Goal: Information Seeking & Learning: Learn about a topic

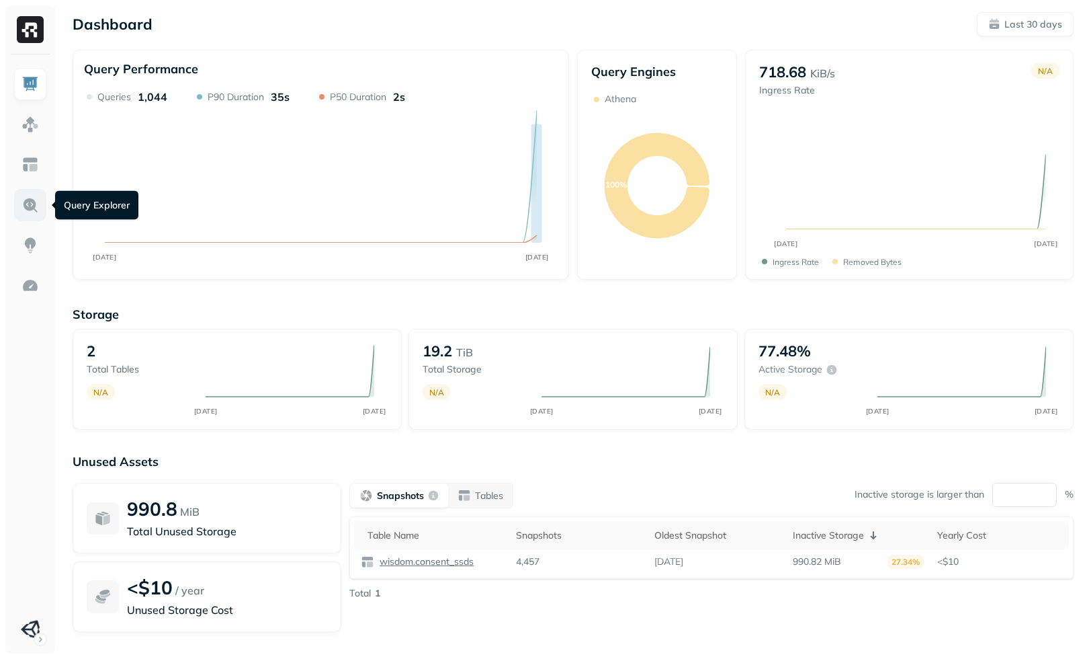
click at [32, 204] on img at bounding box center [30, 204] width 17 height 17
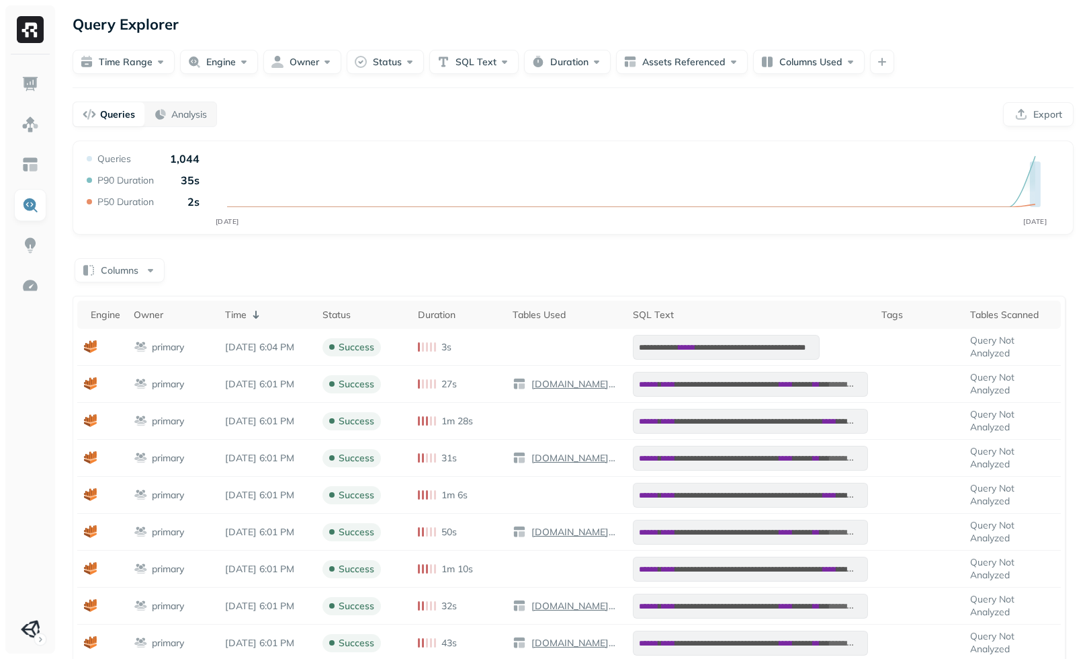
click at [396, 79] on div "**********" at bounding box center [573, 484] width 1028 height 968
click at [402, 68] on button "Status" at bounding box center [385, 62] width 77 height 24
click at [382, 183] on div "ERROR" at bounding box center [397, 178] width 147 height 16
click at [605, 121] on div "Queries Analysis Export" at bounding box center [578, 114] width 1011 height 26
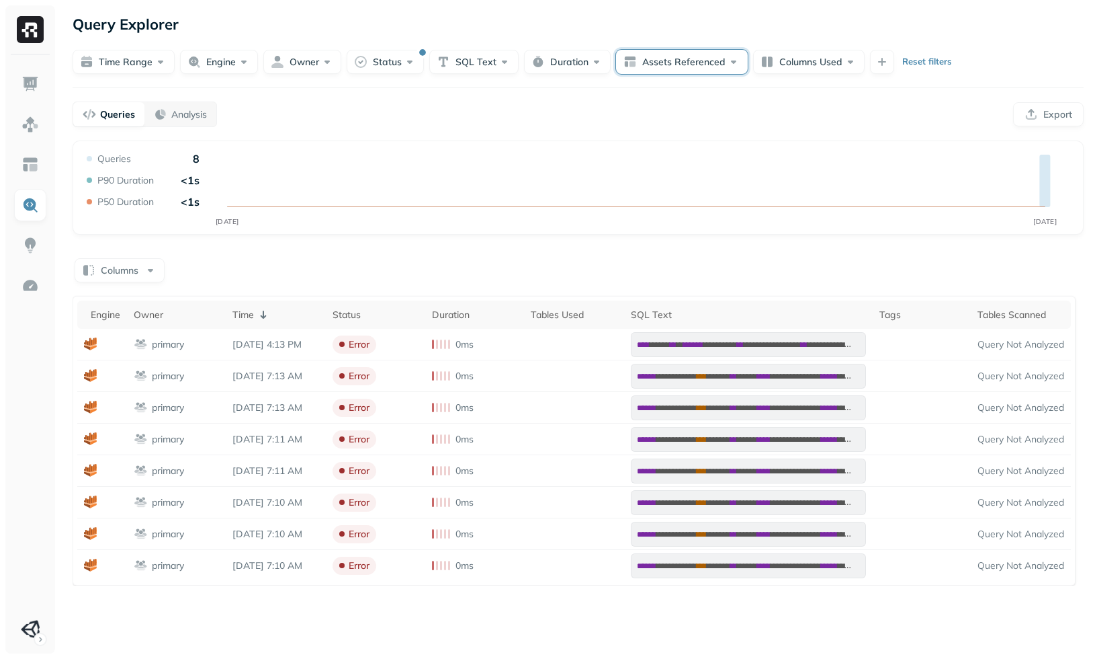
click at [698, 63] on button "Assets Referenced" at bounding box center [682, 62] width 132 height 24
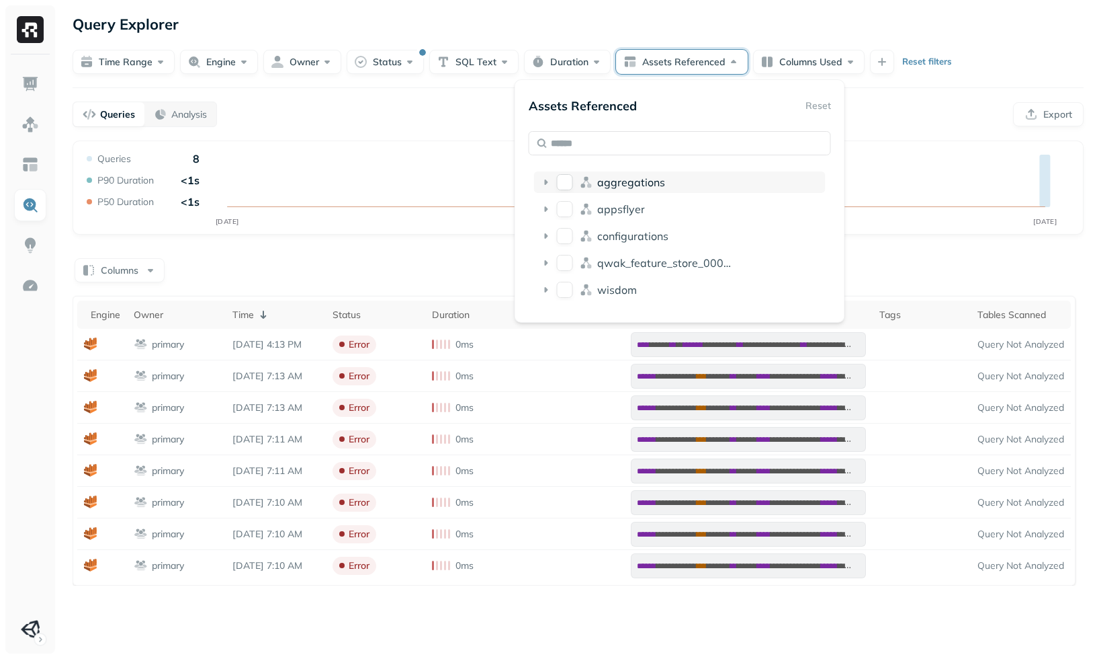
click at [639, 177] on span "aggregations" at bounding box center [631, 181] width 68 height 13
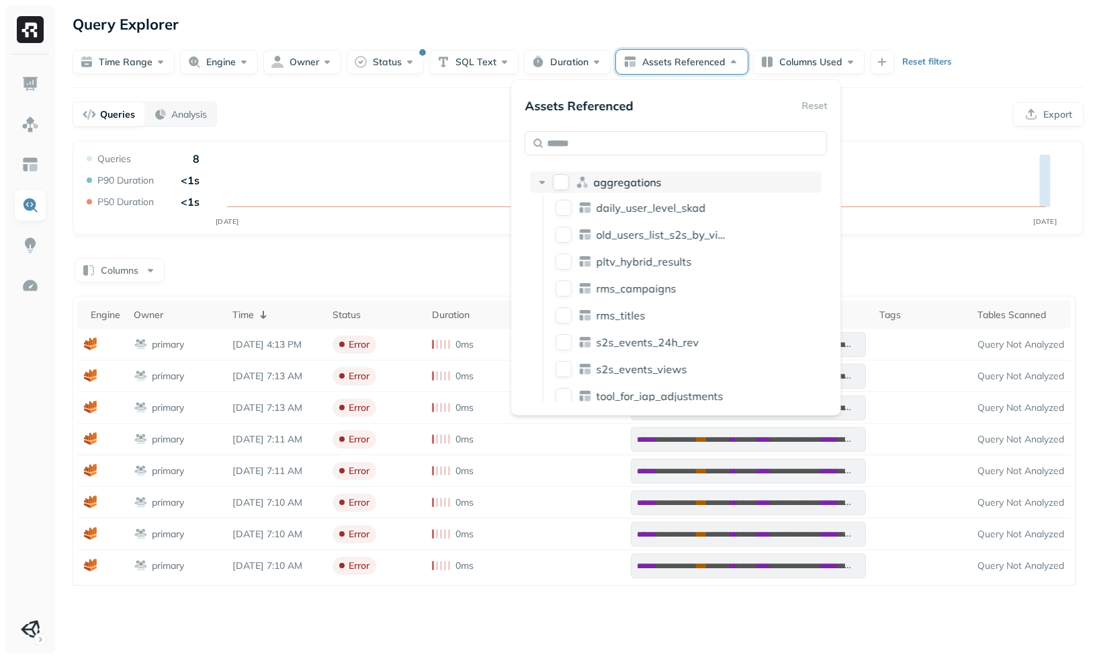
click at [638, 183] on span "aggregations" at bounding box center [627, 181] width 68 height 13
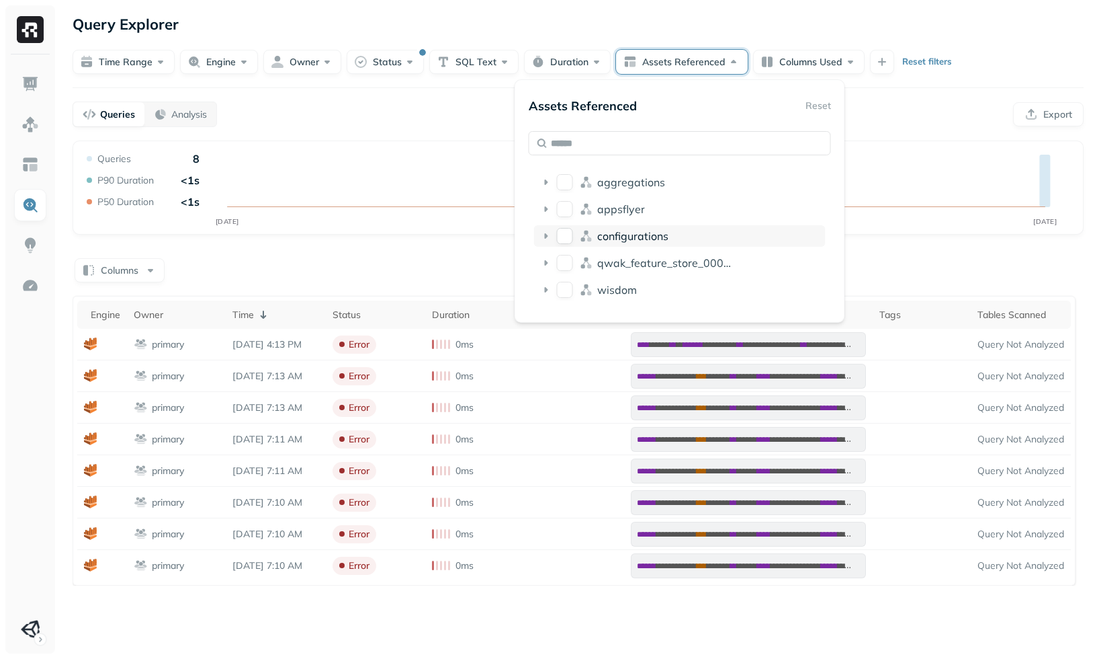
click at [634, 230] on span "configurations" at bounding box center [632, 235] width 71 height 13
click at [638, 231] on span "configurations" at bounding box center [632, 235] width 71 height 13
click at [633, 212] on span "appsflyer" at bounding box center [621, 208] width 48 height 13
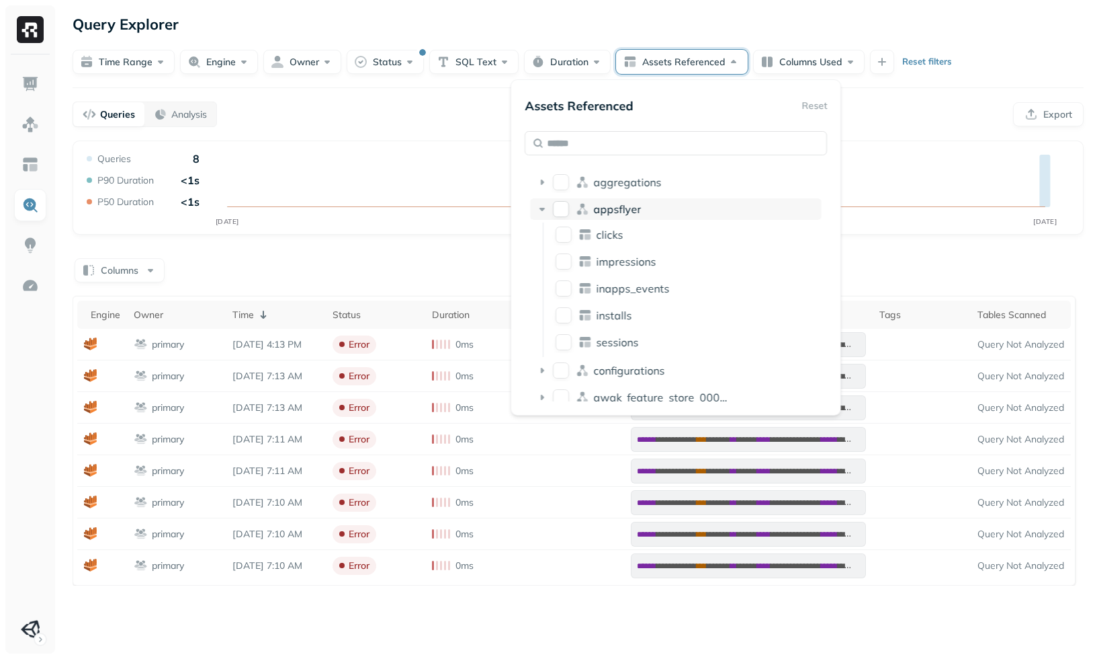
click at [633, 209] on span "appsflyer" at bounding box center [617, 208] width 48 height 13
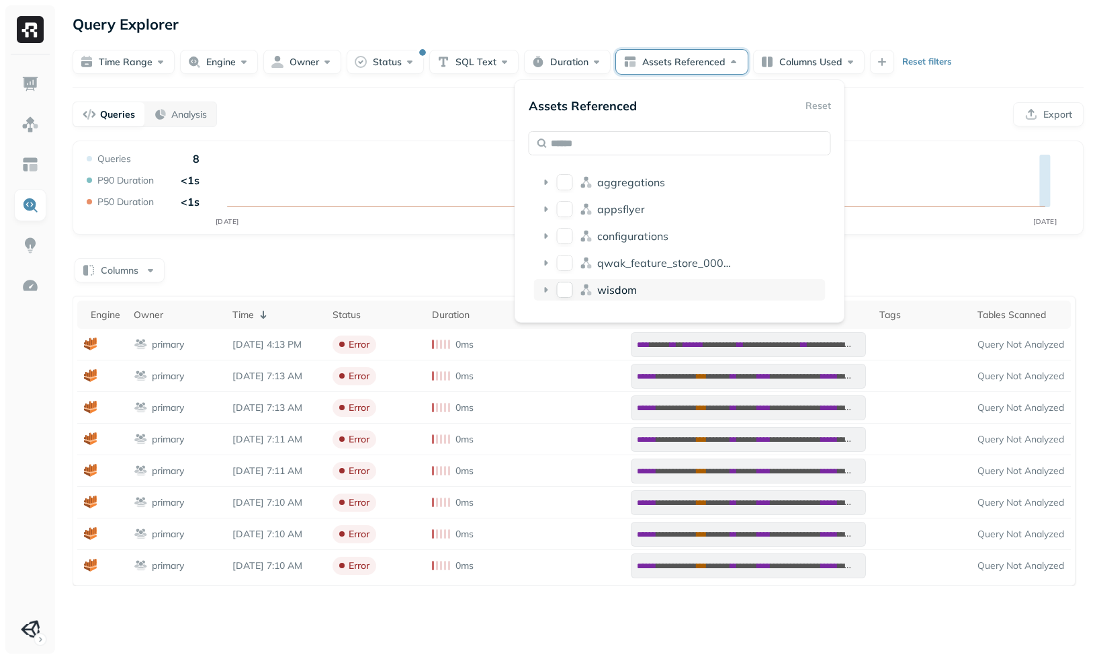
click at [655, 292] on div "wisdom" at bounding box center [708, 289] width 223 height 13
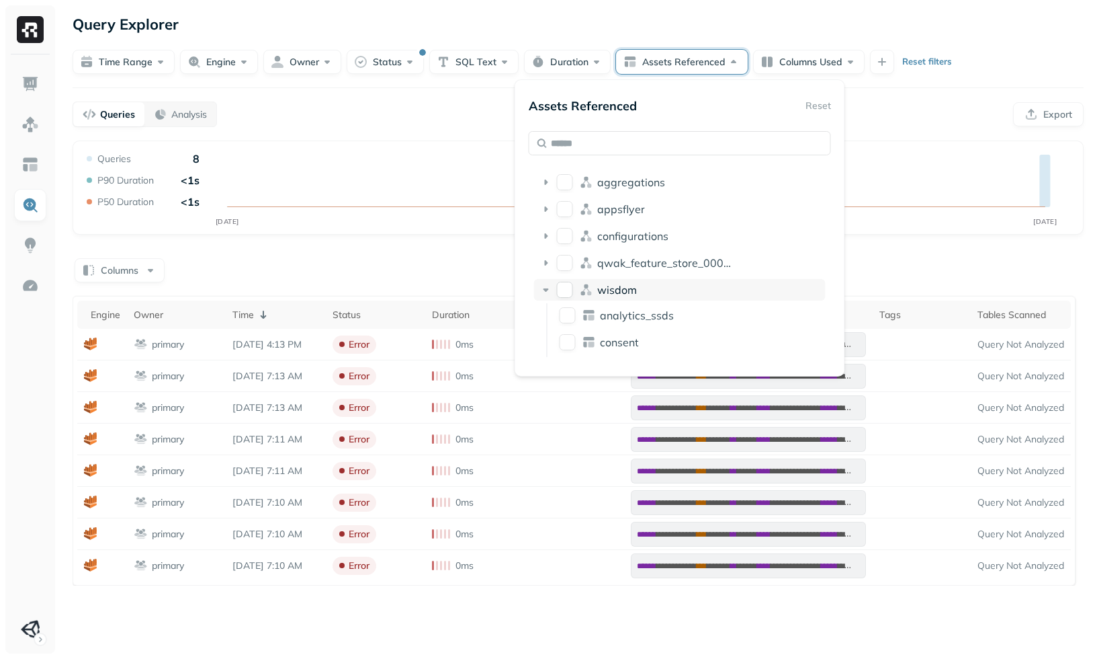
click at [655, 289] on div "wisdom" at bounding box center [708, 289] width 223 height 13
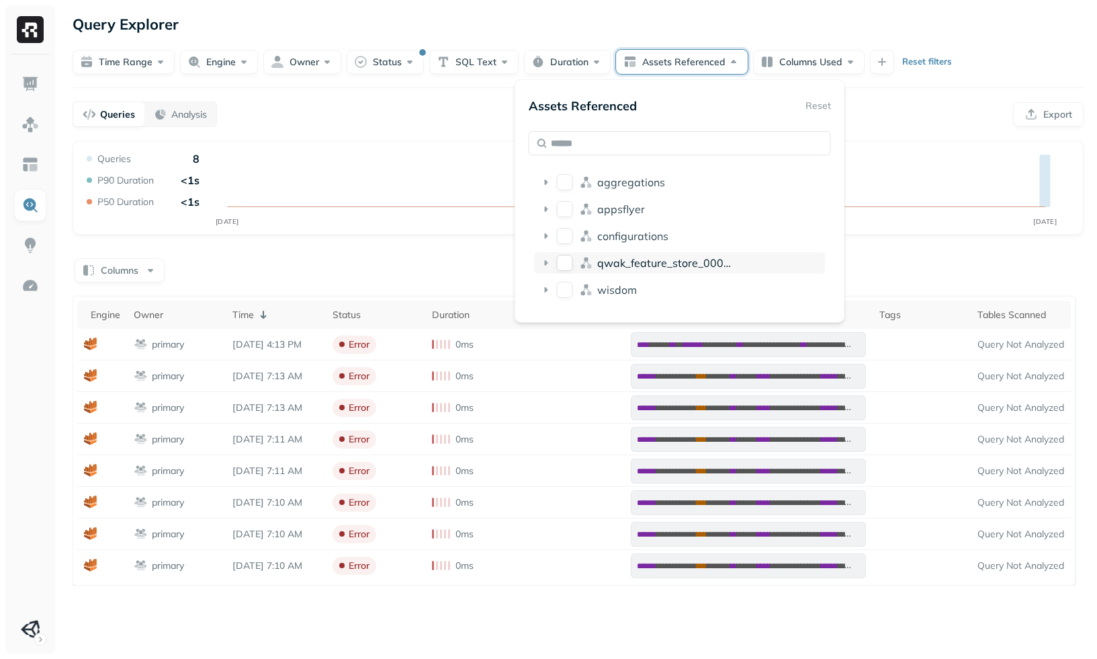
click at [657, 265] on span "qwak_feature_store_000071ae_e5f6_4c5f_97ab_2b533d00d294" at bounding box center [763, 262] width 333 height 13
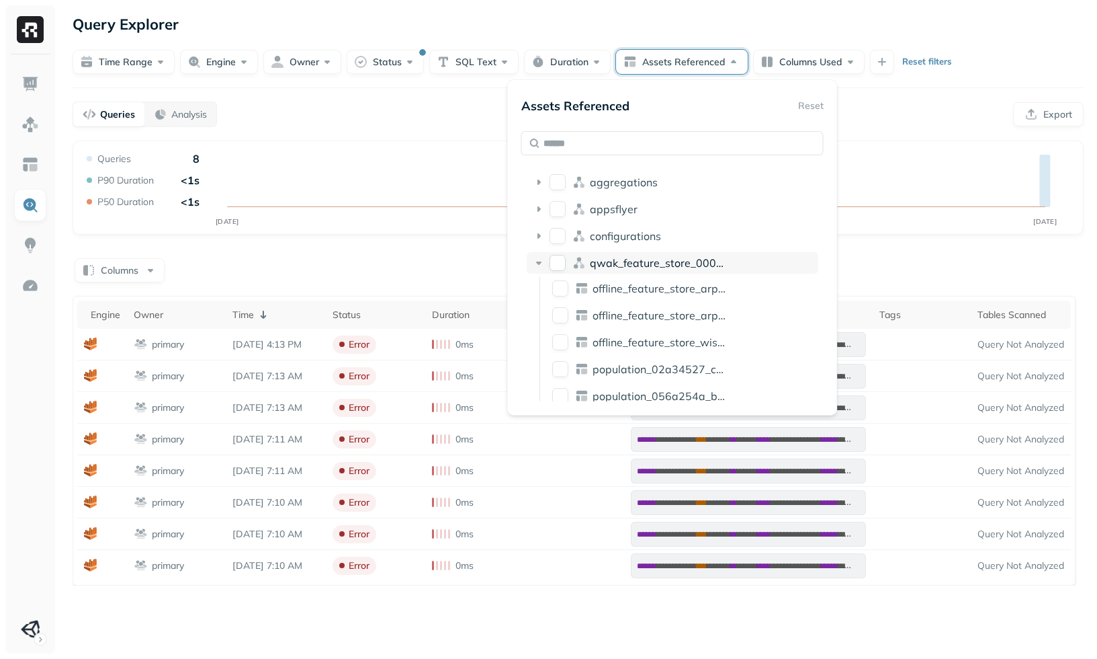
click at [657, 265] on span "qwak_feature_store_000071ae_e5f6_4c5f_97ab_2b533d00d294" at bounding box center [756, 262] width 333 height 13
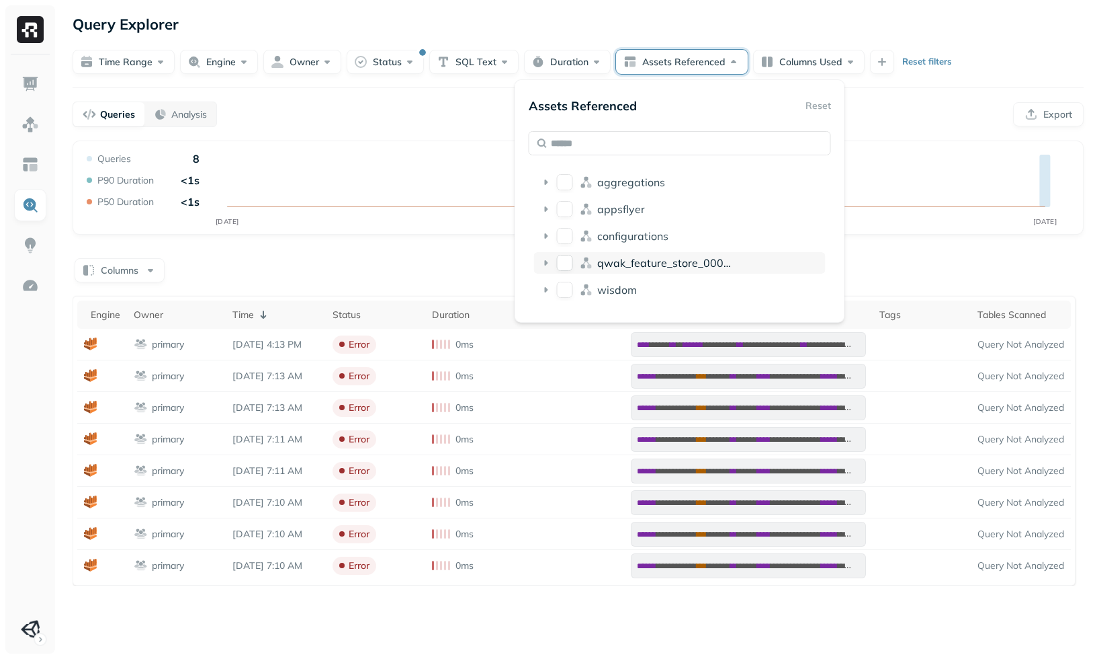
click at [664, 263] on span "qwak_feature_store_000071ae_e5f6_4c5f_97ab_2b533d00d294" at bounding box center [763, 262] width 333 height 13
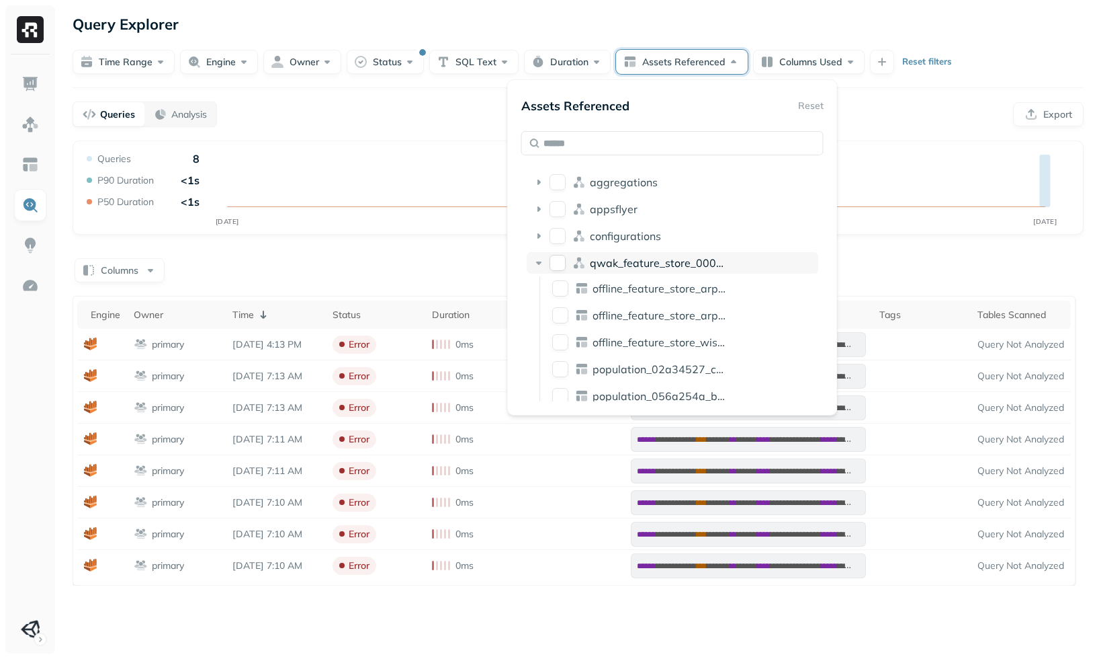
click at [718, 263] on span "qwak_feature_store_000071ae_e5f6_4c5f_97ab_2b533d00d294" at bounding box center [756, 262] width 333 height 13
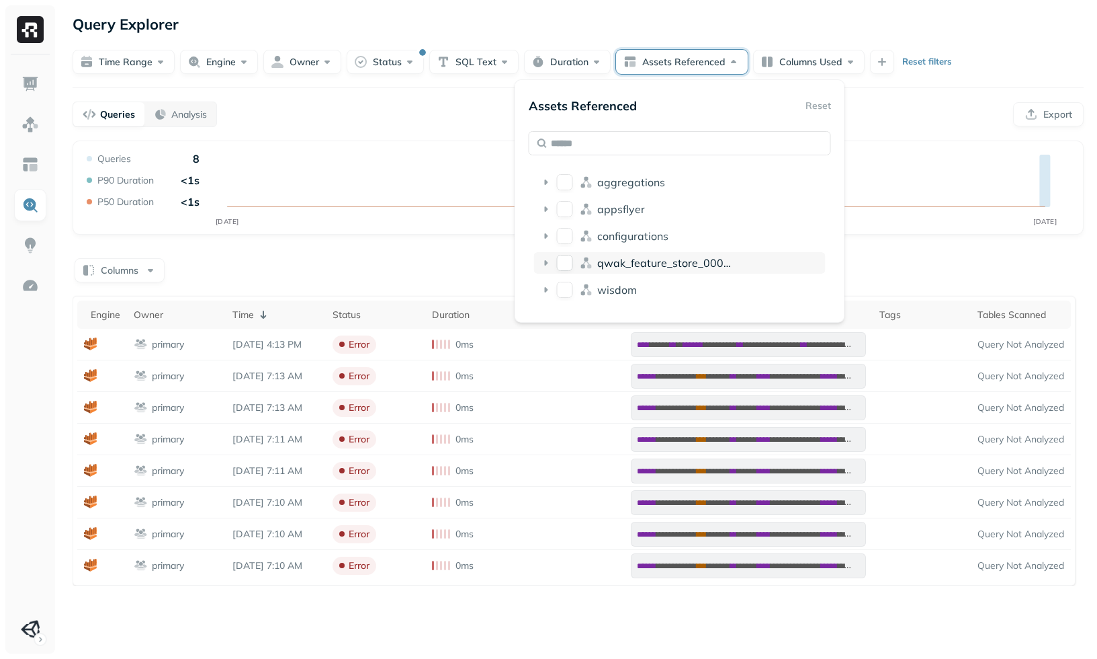
click at [678, 264] on span "qwak_feature_store_000071ae_e5f6_4c5f_97ab_2b533d00d294" at bounding box center [763, 262] width 333 height 13
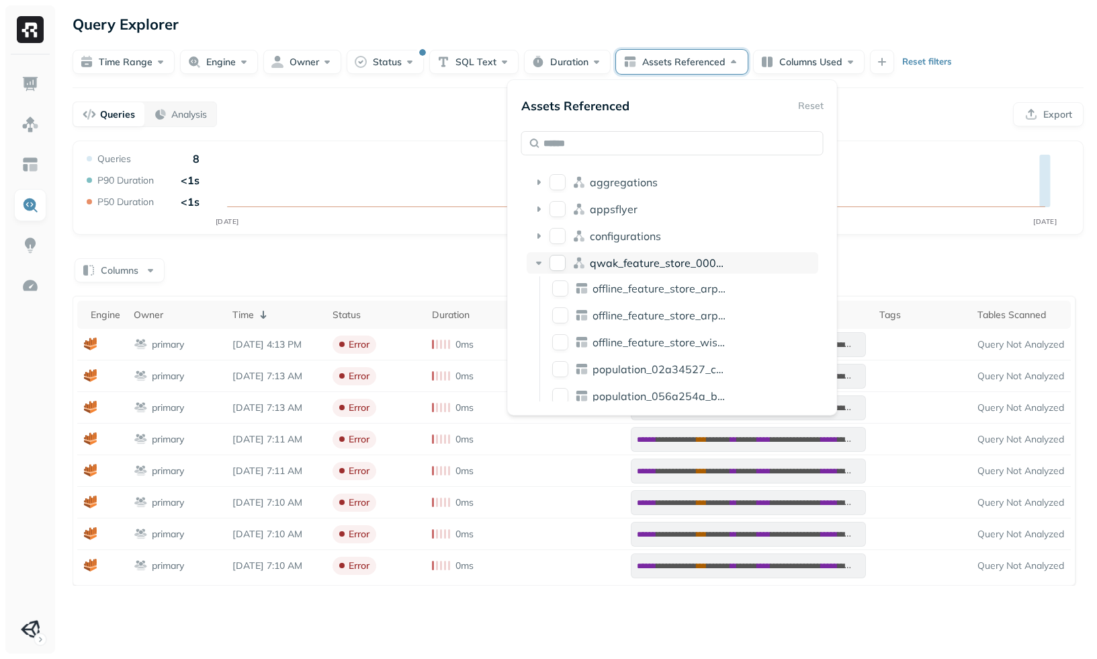
click at [665, 257] on span "qwak_feature_store_000071ae_e5f6_4c5f_97ab_2b533d00d294" at bounding box center [756, 262] width 333 height 13
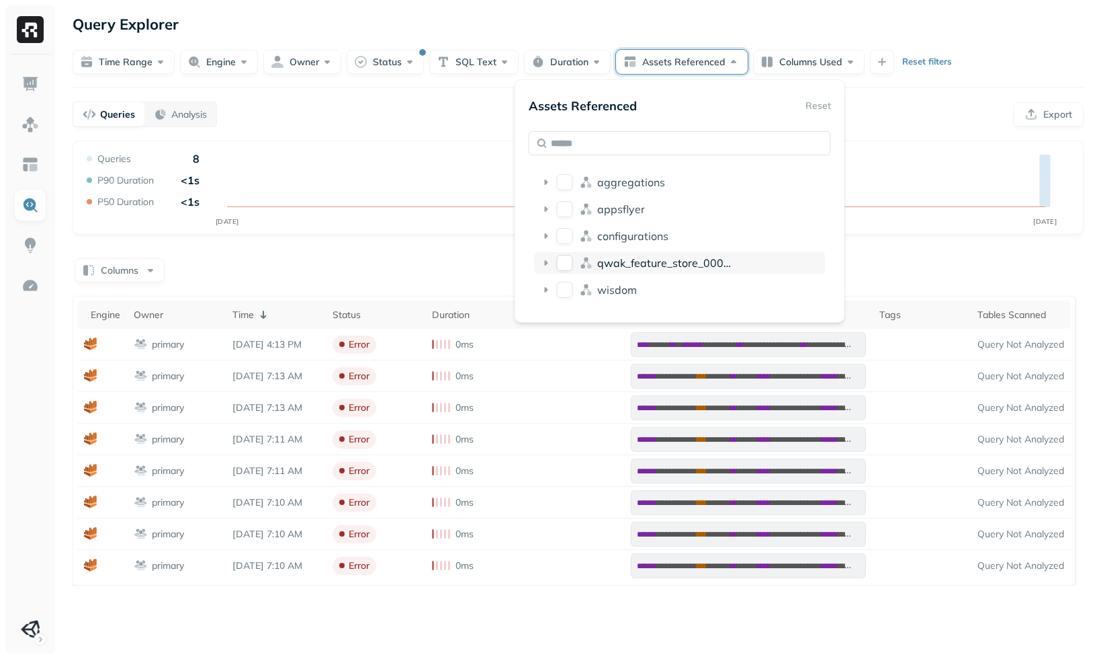
click at [614, 256] on span "qwak_feature_store_000071ae_e5f6_4c5f_97ab_2b533d00d294" at bounding box center [763, 262] width 333 height 13
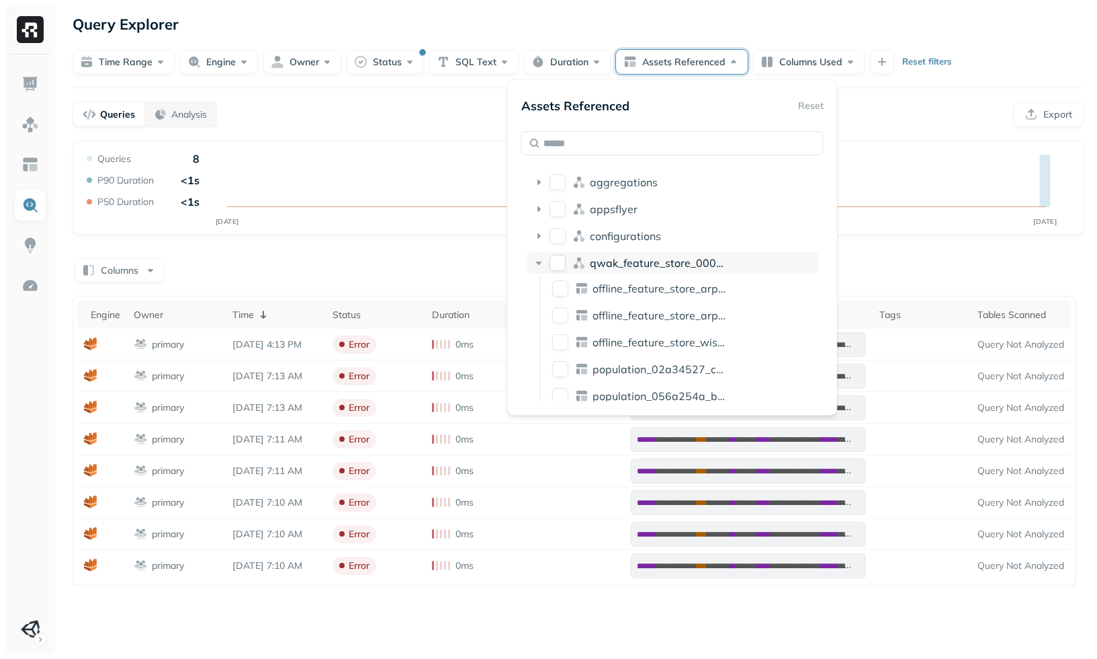
click at [602, 267] on span "qwak_feature_store_000071ae_e5f6_4c5f_97ab_2b533d00d294" at bounding box center [756, 262] width 333 height 13
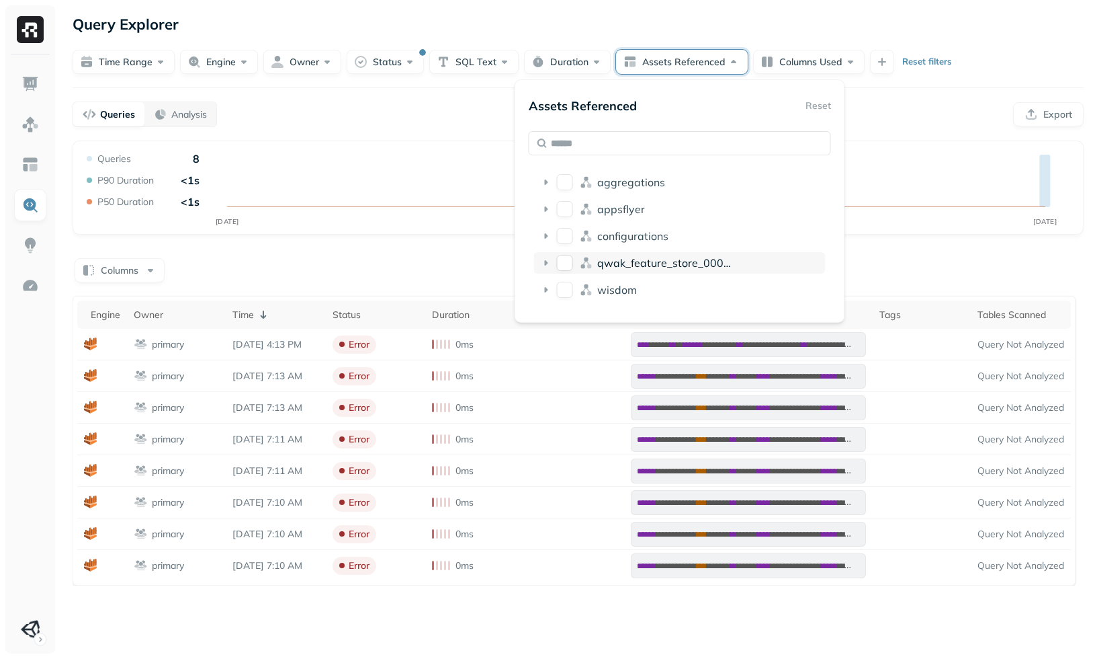
click at [619, 264] on span "qwak_feature_store_000071ae_e5f6_4c5f_97ab_2b533d00d294" at bounding box center [763, 262] width 333 height 13
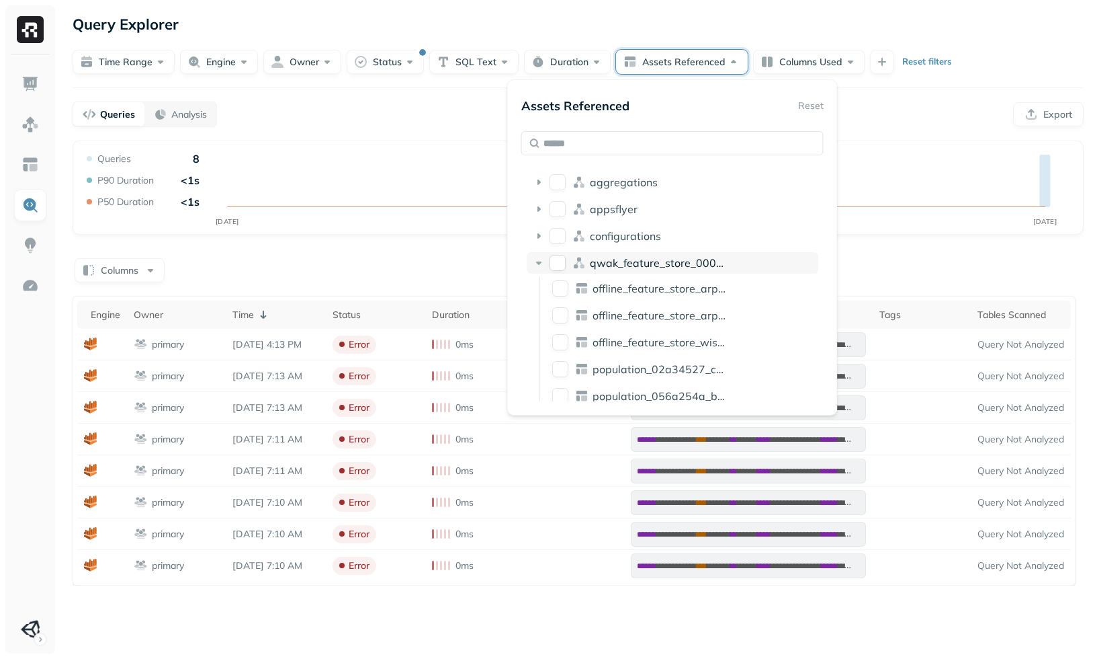
click at [616, 267] on span "qwak_feature_store_000071ae_e5f6_4c5f_97ab_2b533d00d294" at bounding box center [756, 262] width 333 height 13
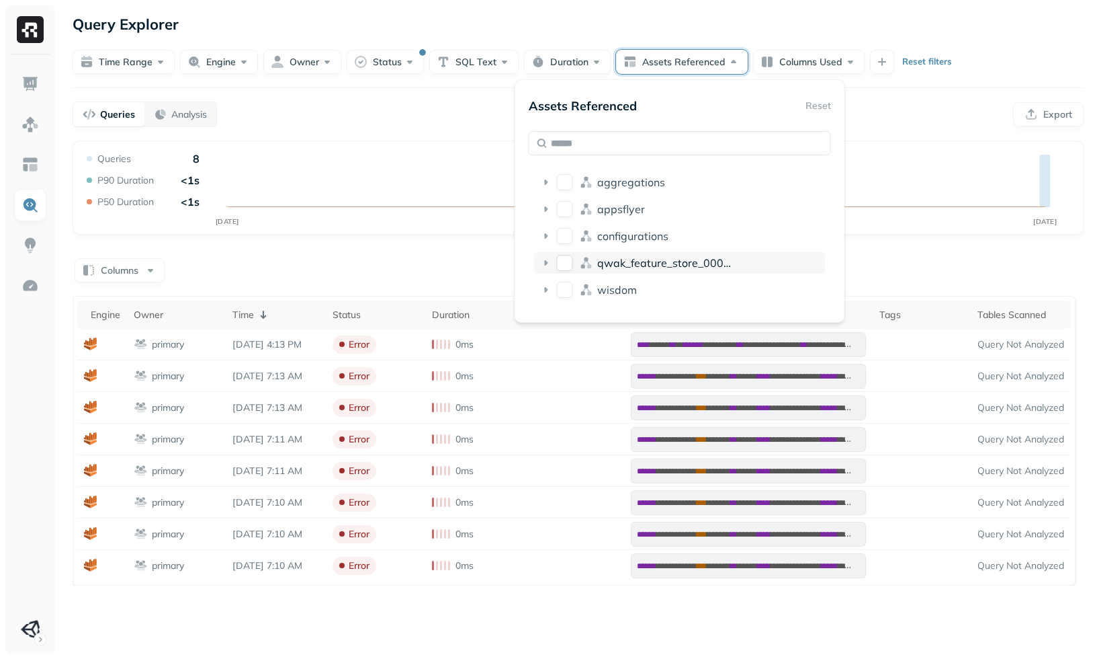
click at [620, 265] on span "qwak_feature_store_000071ae_e5f6_4c5f_97ab_2b533d00d294" at bounding box center [763, 262] width 333 height 13
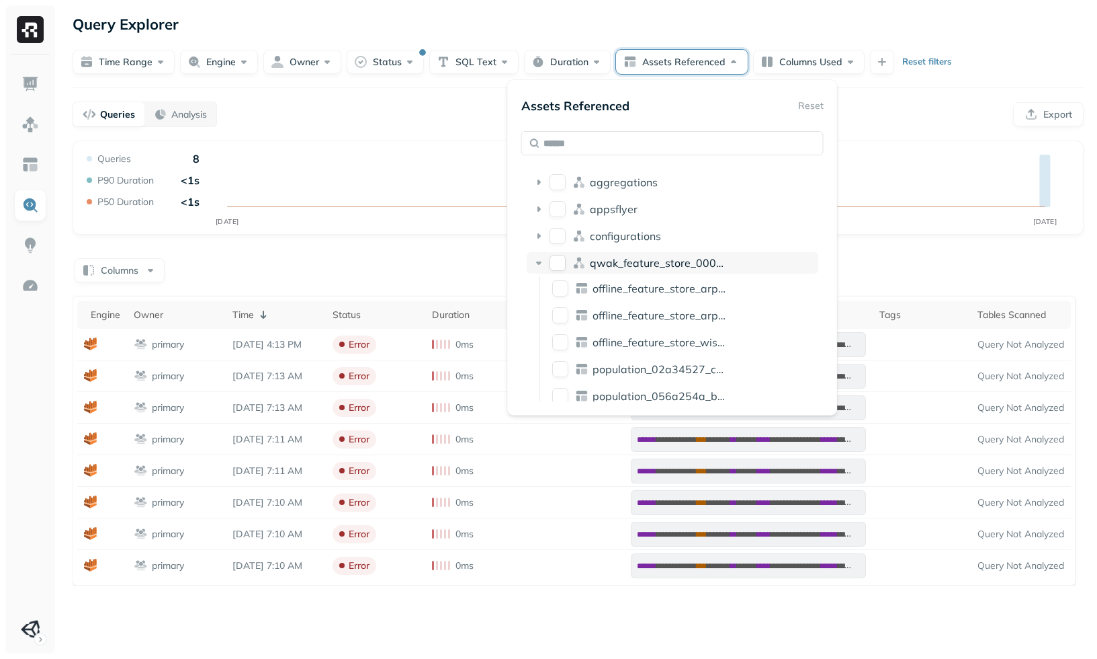
click at [632, 268] on span "qwak_feature_store_000071ae_e5f6_4c5f_97ab_2b533d00d294" at bounding box center [756, 262] width 333 height 13
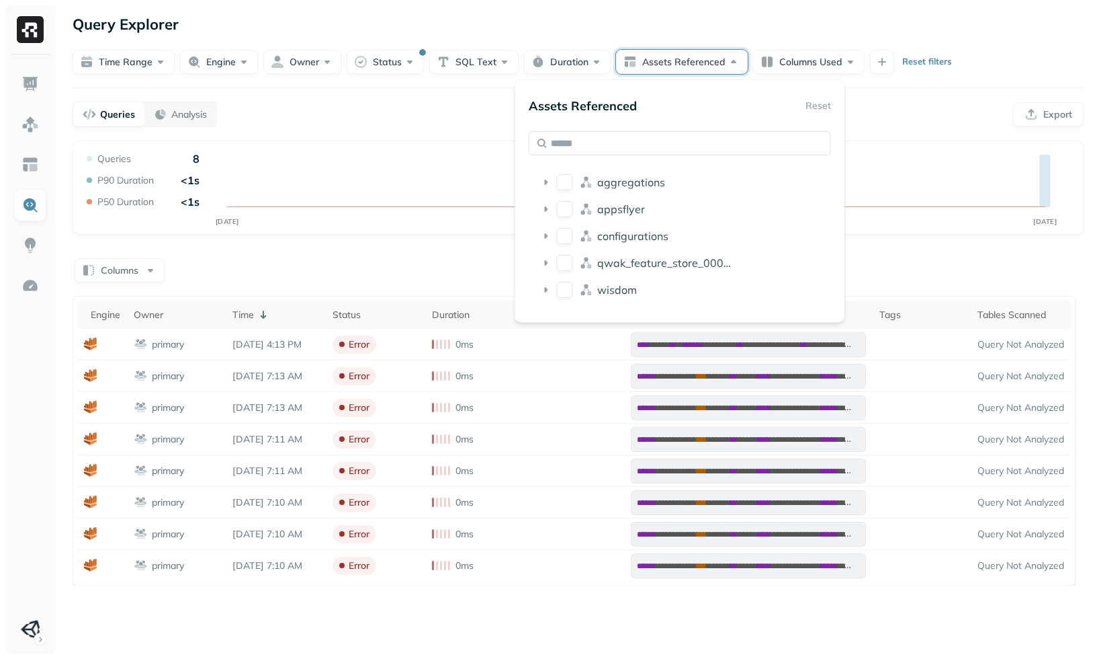
click at [404, 240] on div "**********" at bounding box center [578, 362] width 1011 height 445
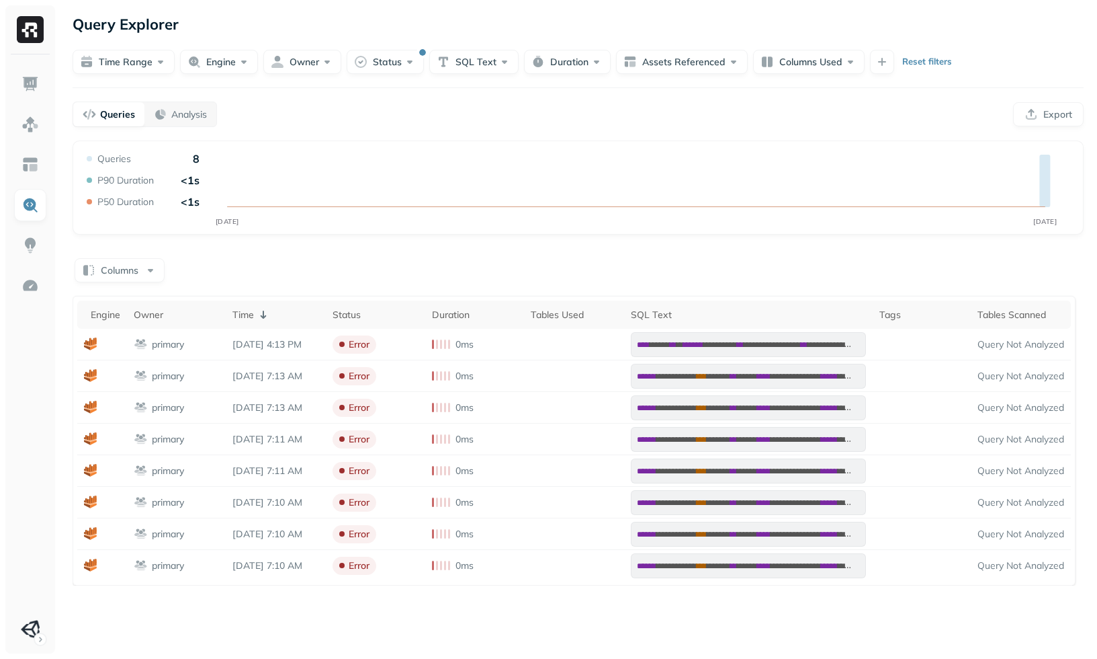
click at [933, 62] on p "Reset filters" at bounding box center [928, 61] width 50 height 13
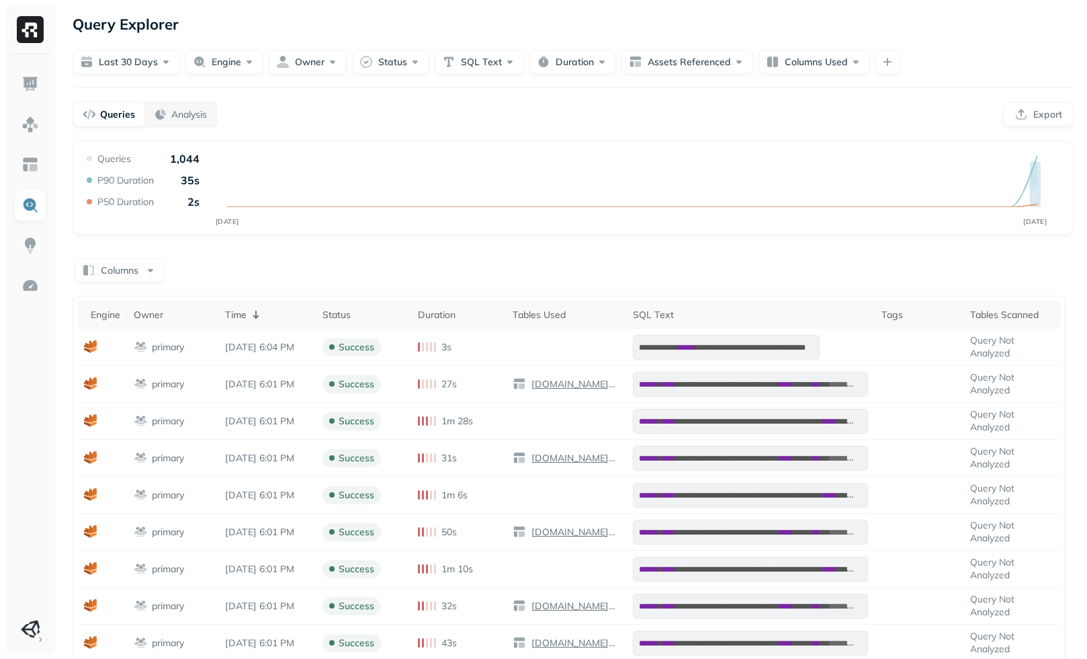
click at [444, 269] on div "Columns" at bounding box center [573, 269] width 1001 height 26
